Goal: Task Accomplishment & Management: Manage account settings

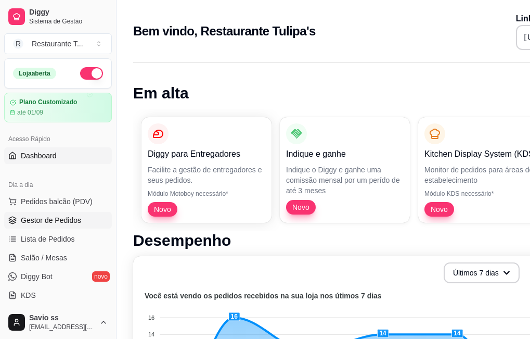
click at [65, 225] on link "Gestor de Pedidos" at bounding box center [58, 220] width 108 height 17
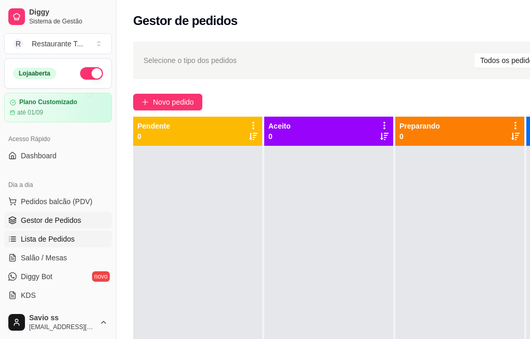
click at [62, 245] on link "Lista de Pedidos" at bounding box center [58, 239] width 108 height 17
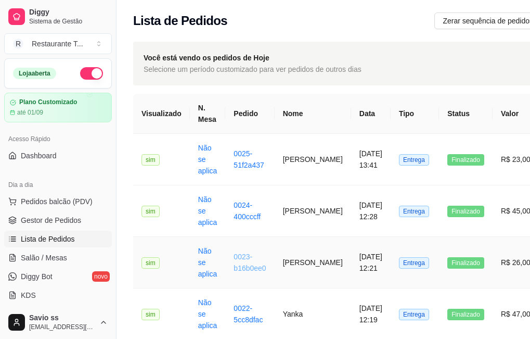
click at [243, 255] on link "0023-b16b0ee0" at bounding box center [250, 262] width 32 height 20
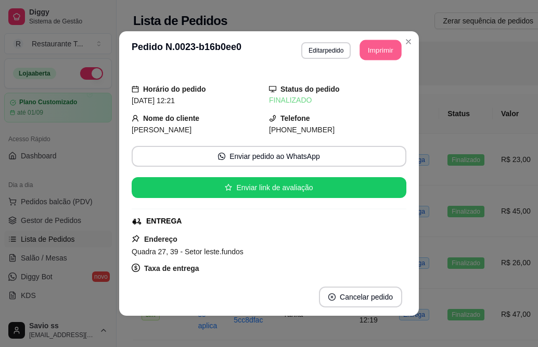
click at [371, 55] on button "Imprimir" at bounding box center [381, 50] width 42 height 20
click at [388, 84] on div "Status do pedido FINALIZADO" at bounding box center [337, 94] width 137 height 23
